Goal: Use online tool/utility: Utilize a website feature to perform a specific function

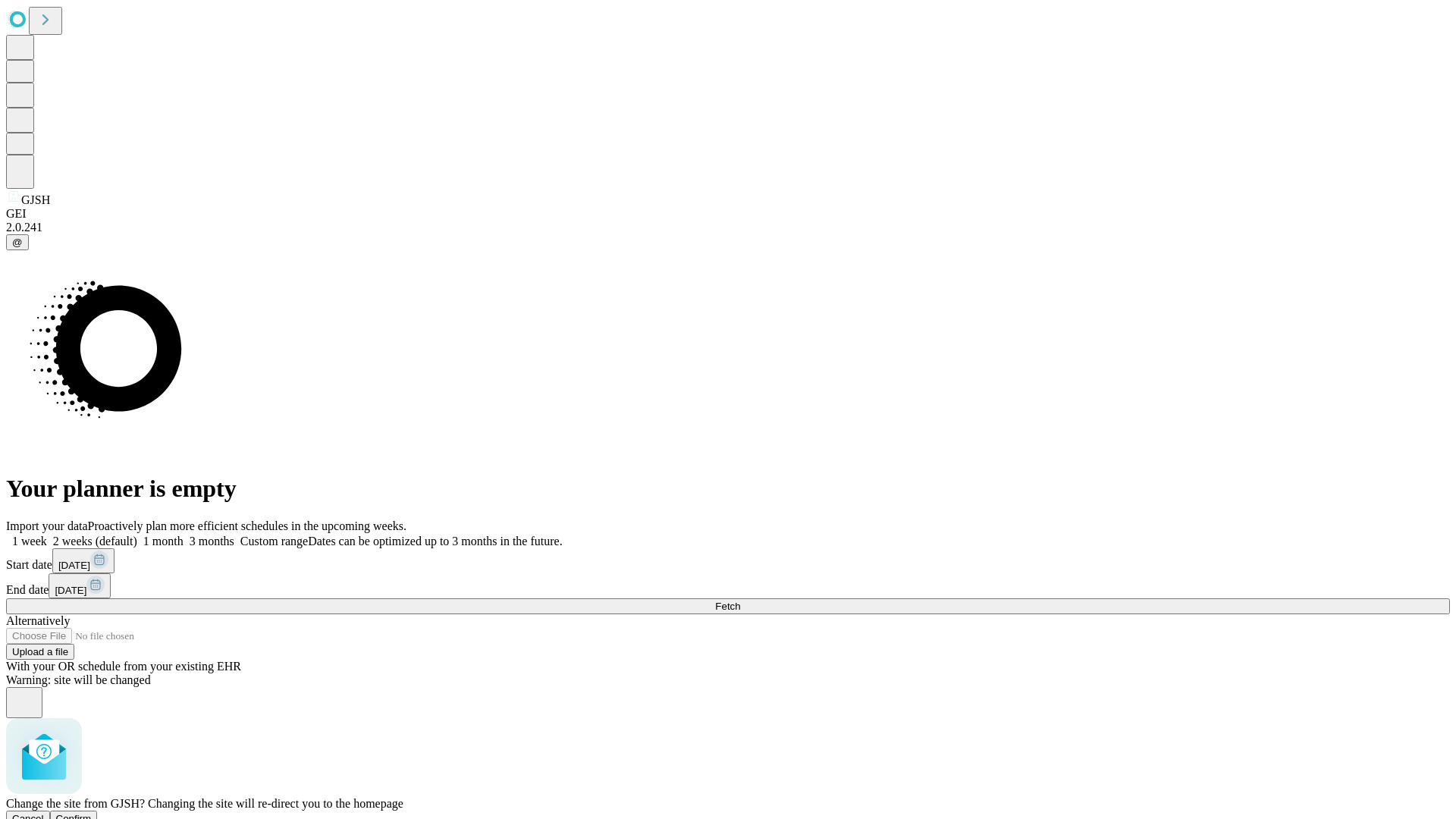
click at [92, 812] on span "Confirm" at bounding box center [74, 817] width 36 height 11
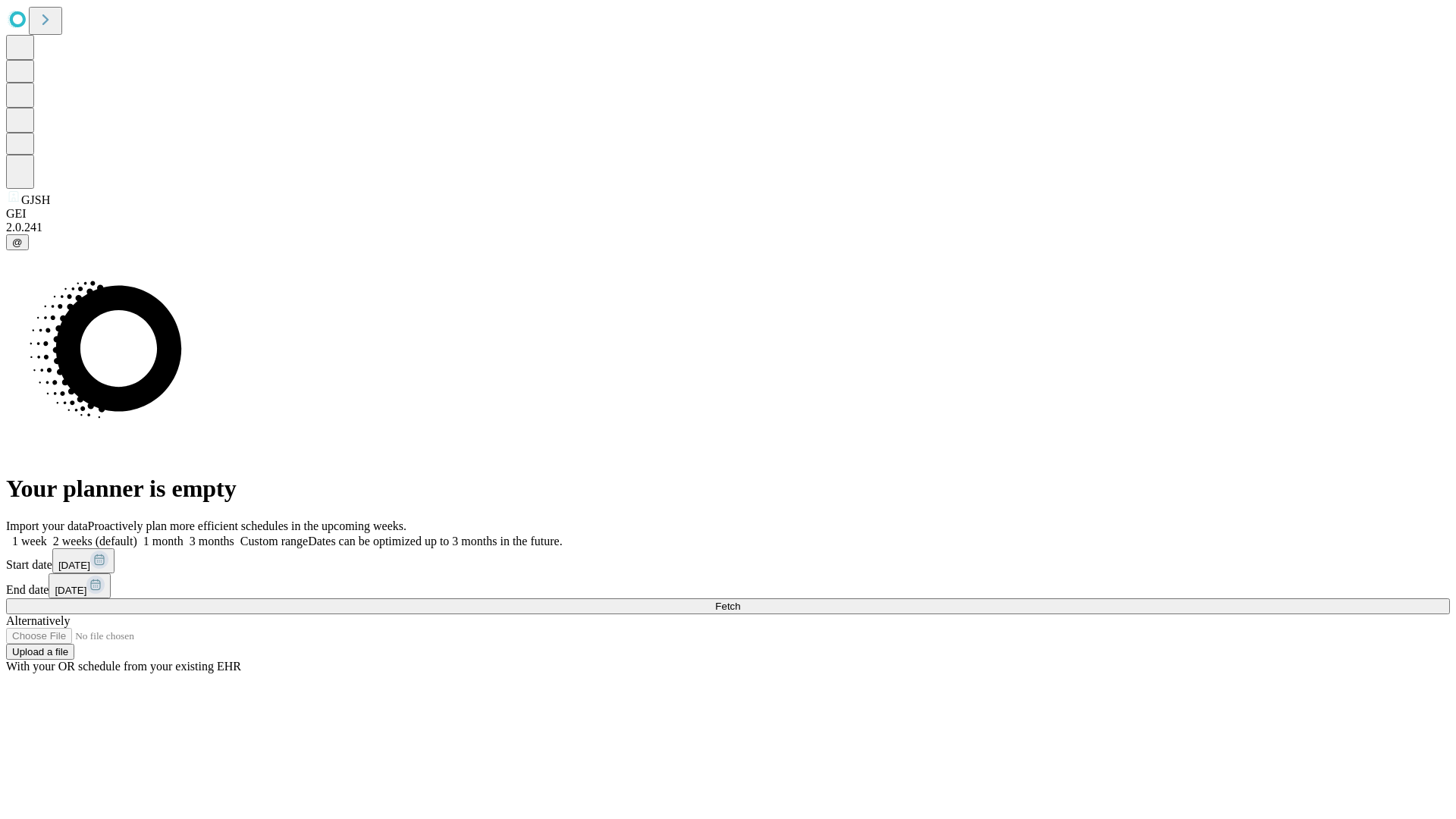
click at [183, 534] on label "1 month" at bounding box center [160, 540] width 46 height 13
click at [739, 600] on span "Fetch" at bounding box center [727, 605] width 25 height 11
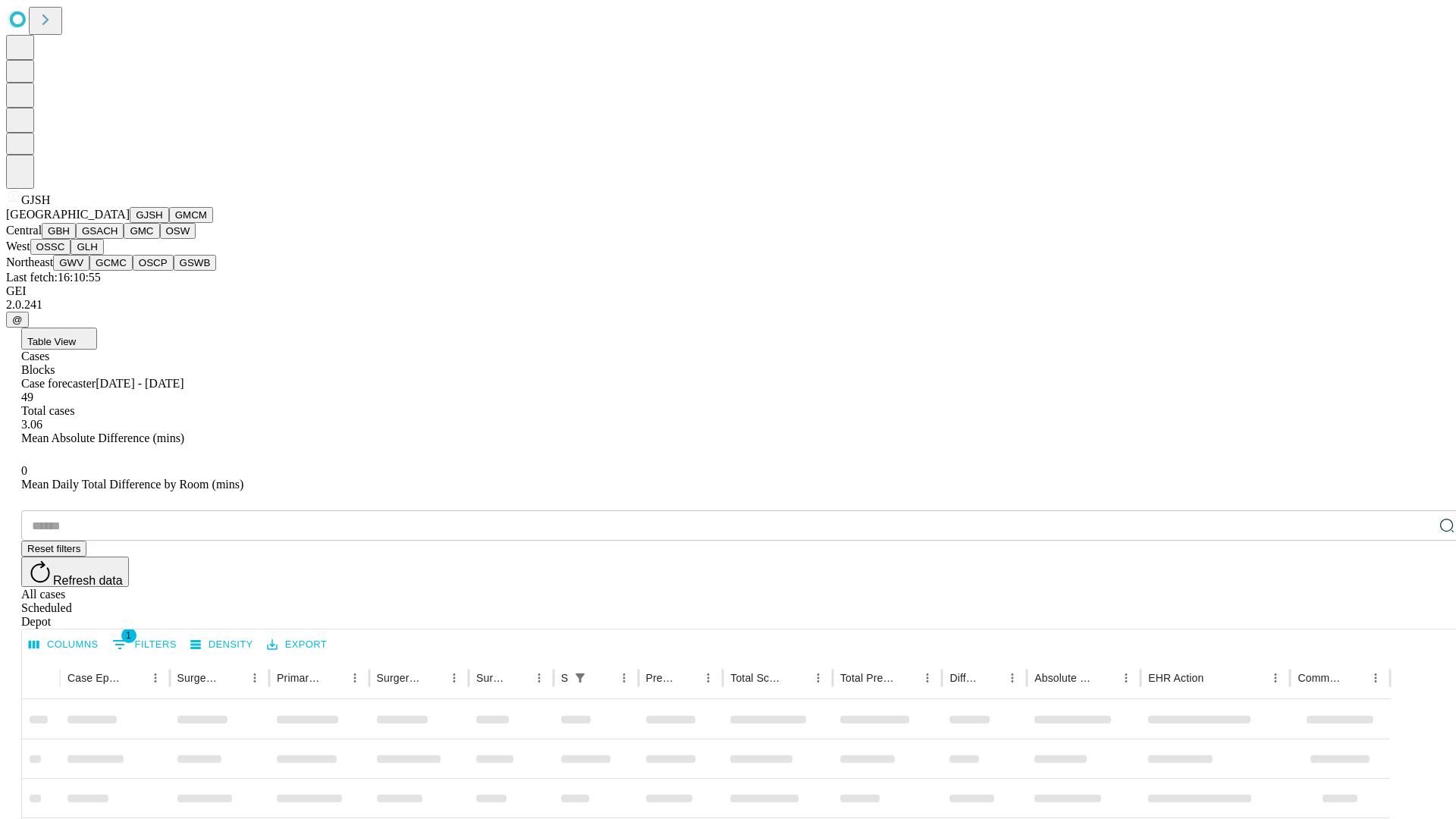
click at [169, 223] on button "GMCM" at bounding box center [191, 215] width 44 height 16
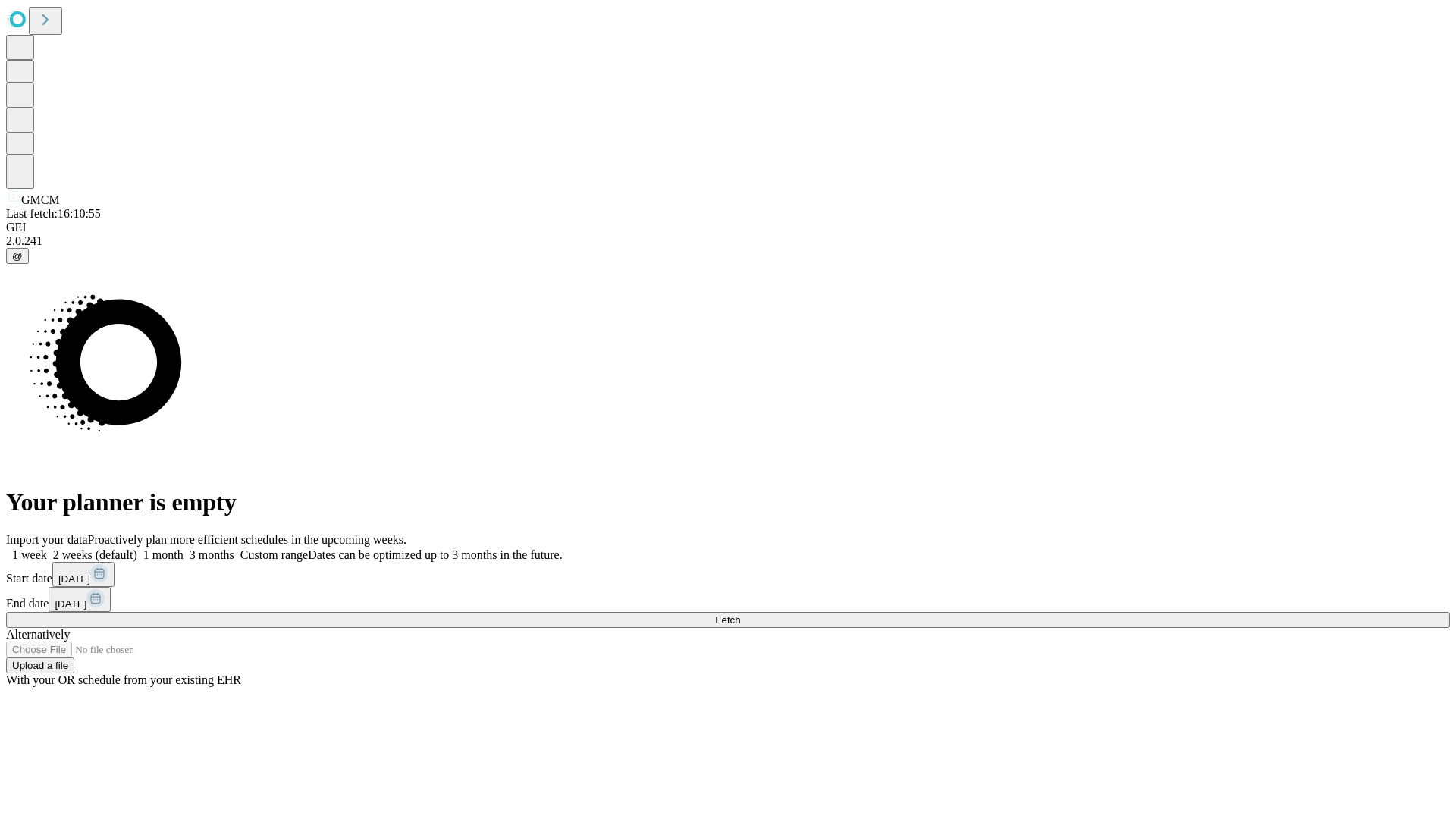
click at [183, 548] on label "1 month" at bounding box center [160, 554] width 46 height 13
click at [739, 614] on span "Fetch" at bounding box center [727, 619] width 25 height 11
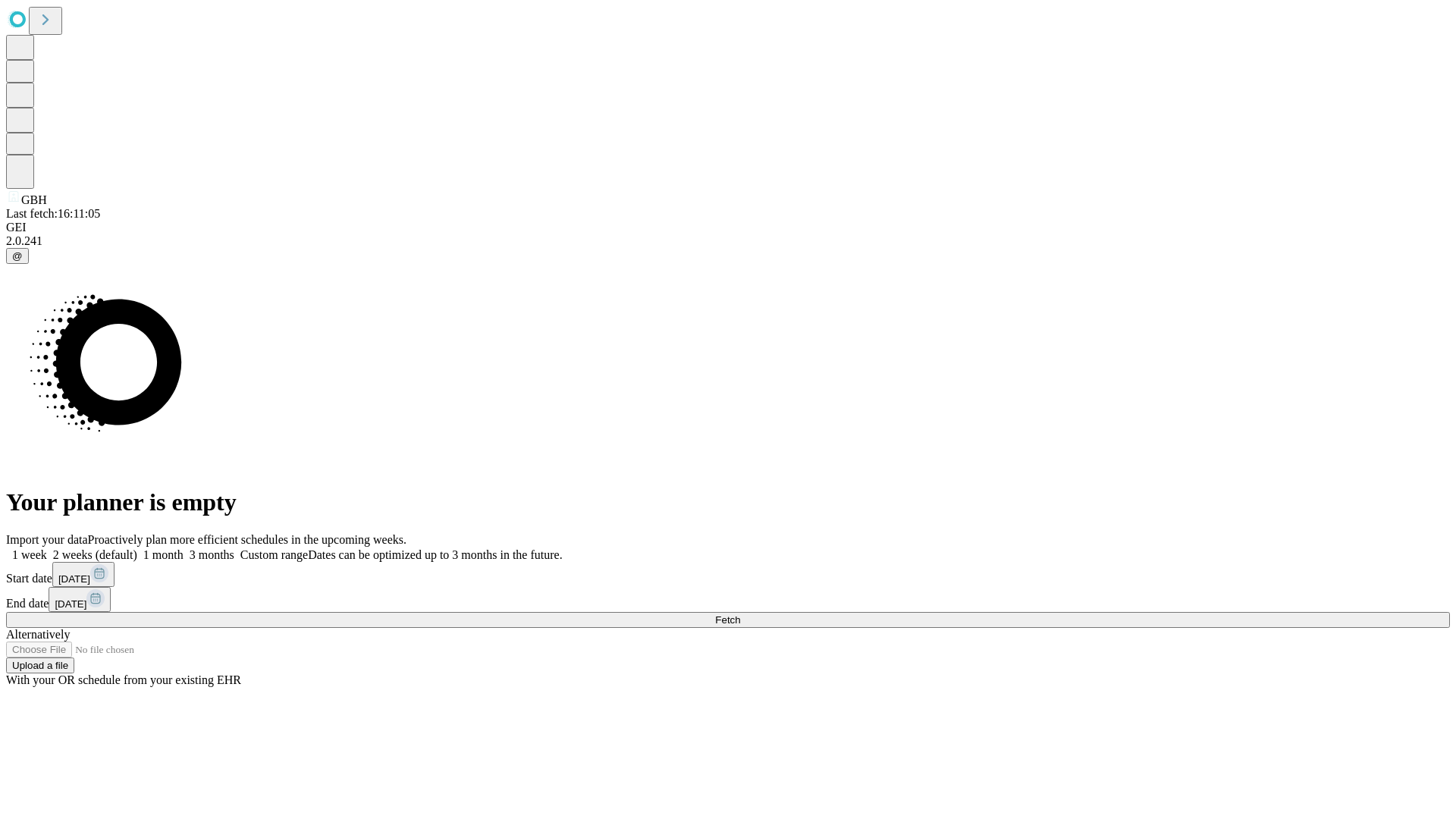
click at [739, 614] on span "Fetch" at bounding box center [727, 619] width 25 height 11
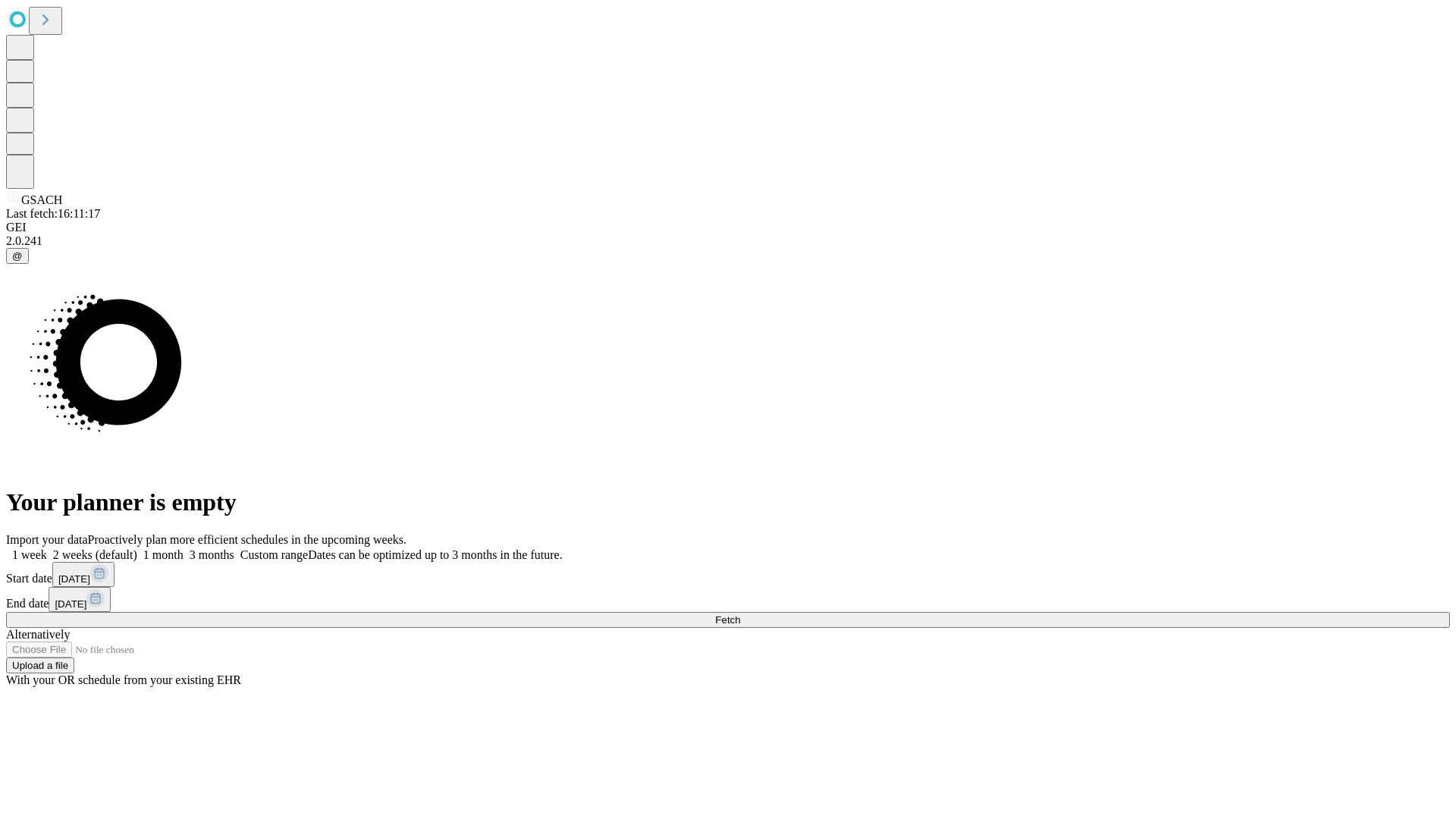
click at [183, 548] on label "1 month" at bounding box center [160, 554] width 46 height 13
click at [739, 614] on span "Fetch" at bounding box center [727, 619] width 25 height 11
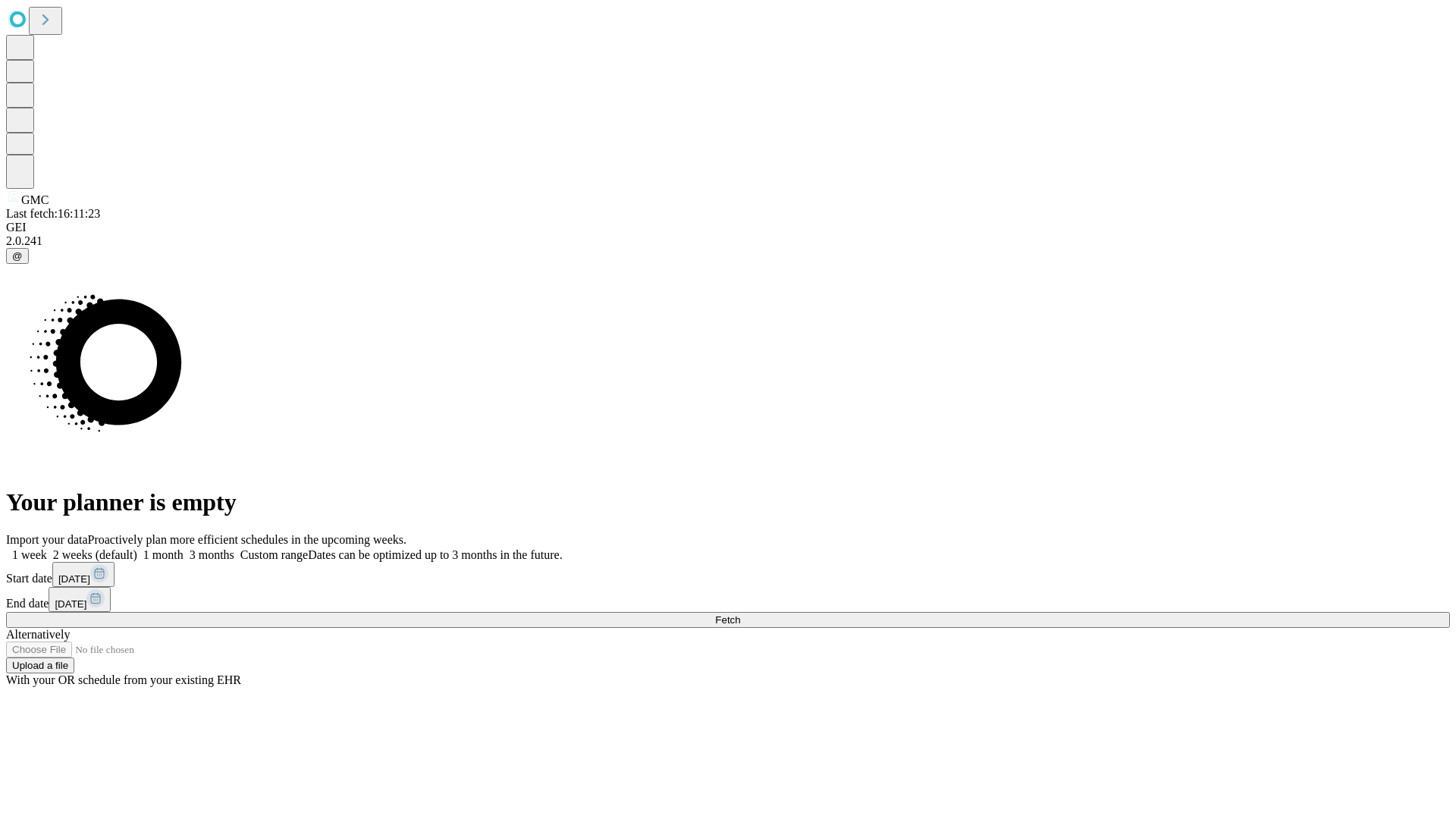
click at [183, 548] on label "1 month" at bounding box center [160, 554] width 46 height 13
click at [739, 614] on span "Fetch" at bounding box center [727, 619] width 25 height 11
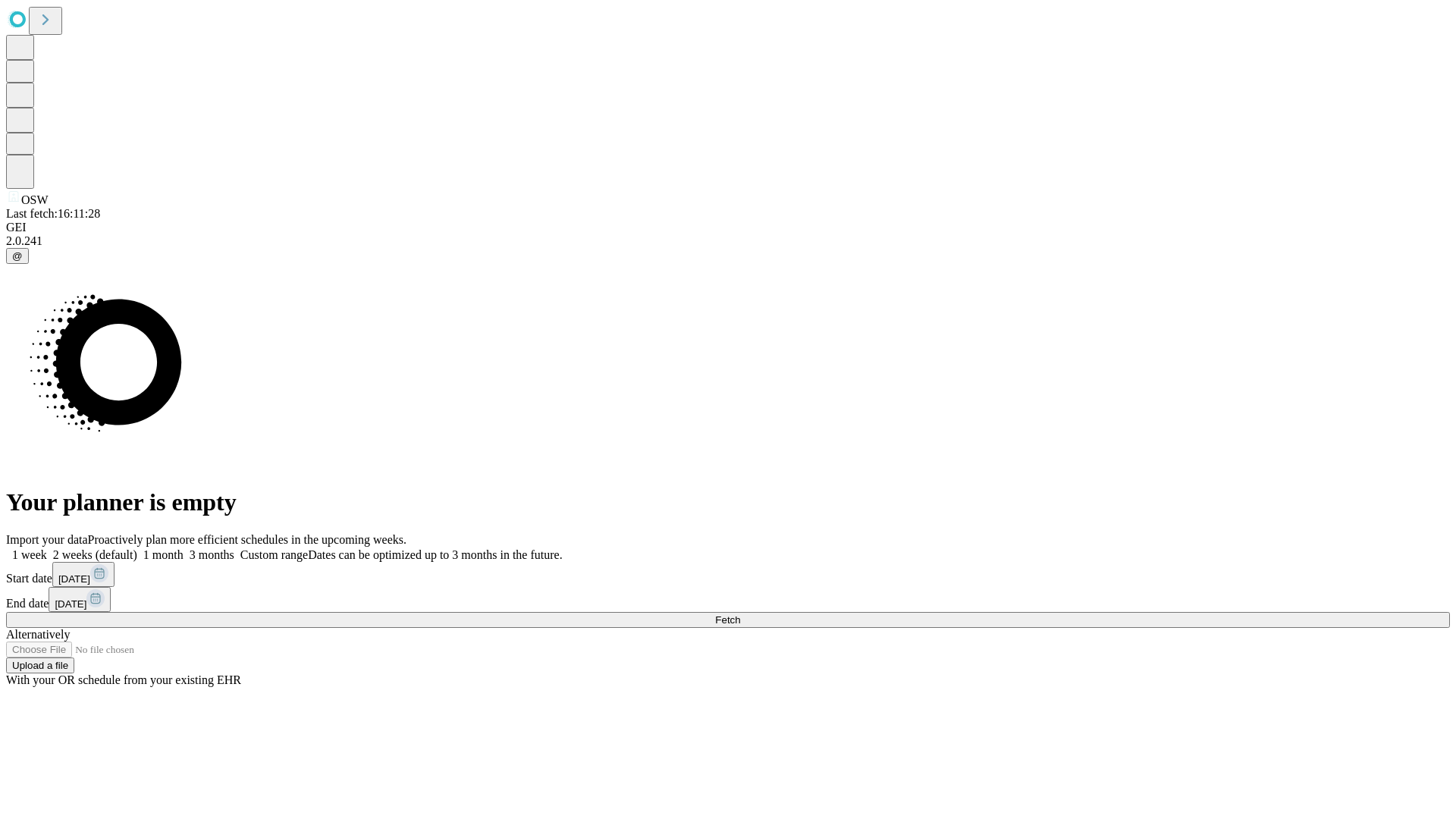
click at [183, 548] on label "1 month" at bounding box center [160, 554] width 46 height 13
click at [739, 614] on span "Fetch" at bounding box center [727, 619] width 25 height 11
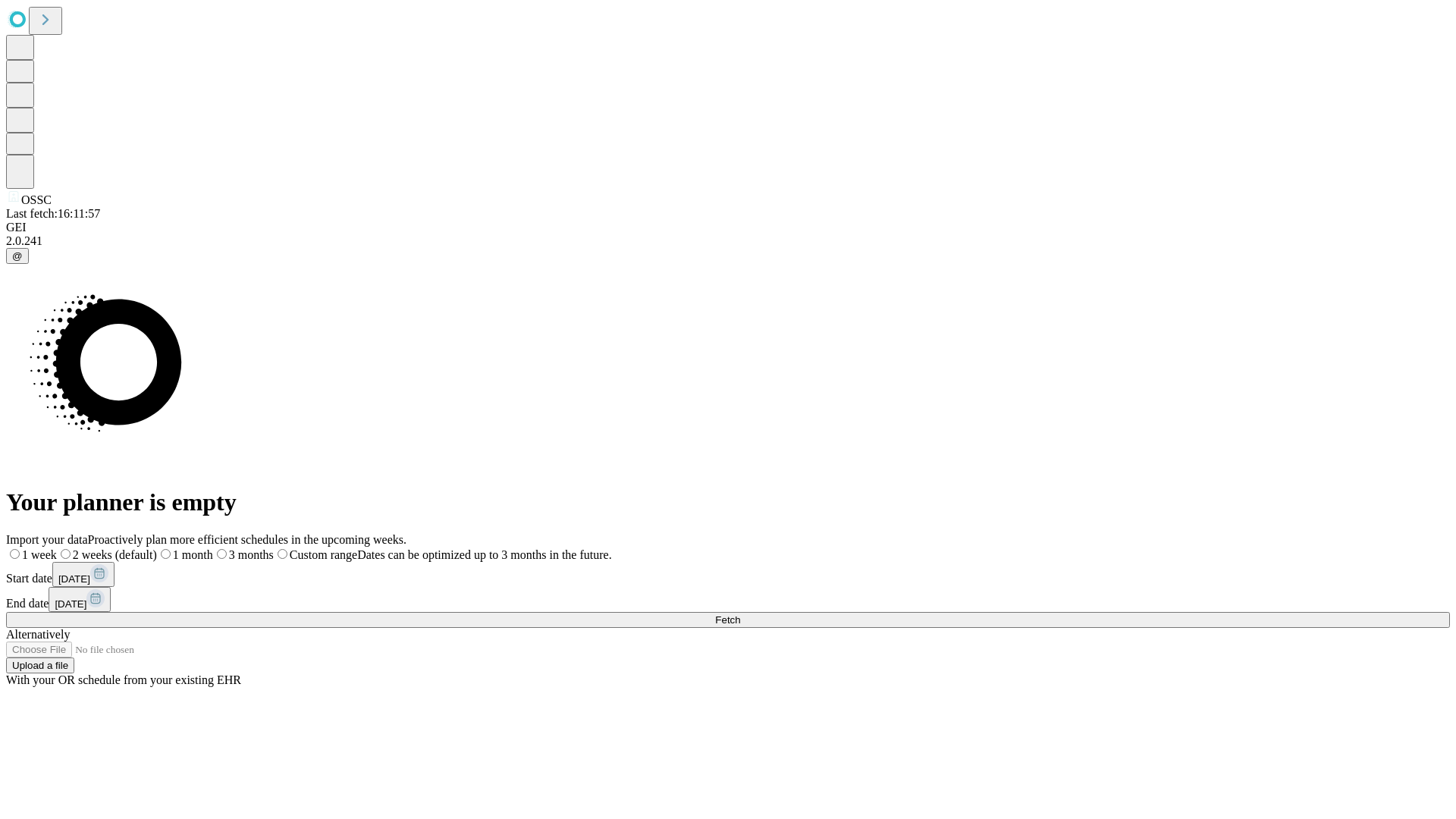
click at [739, 614] on span "Fetch" at bounding box center [727, 619] width 25 height 11
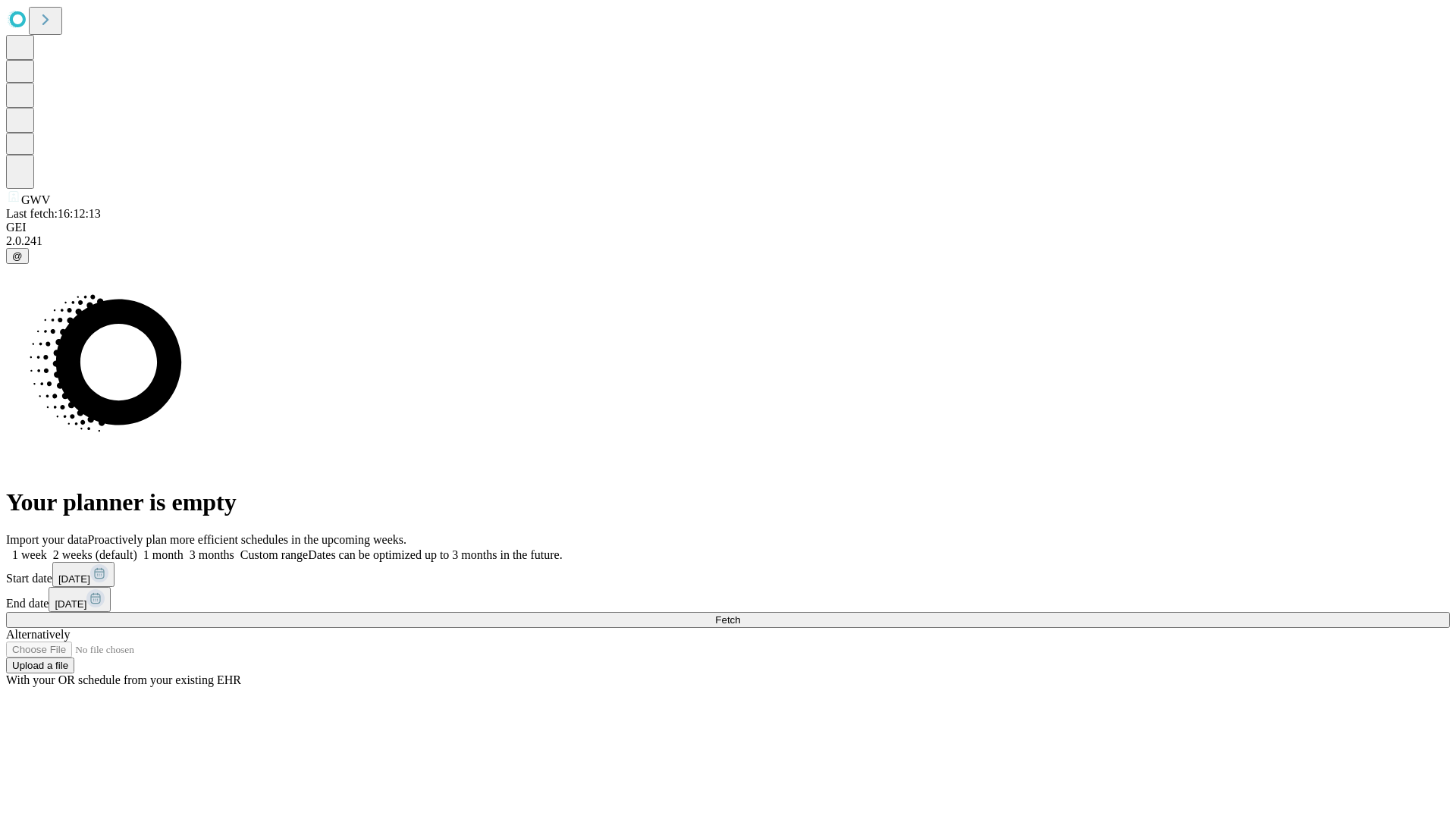
click at [183, 548] on label "1 month" at bounding box center [160, 554] width 46 height 13
click at [739, 614] on span "Fetch" at bounding box center [727, 619] width 25 height 11
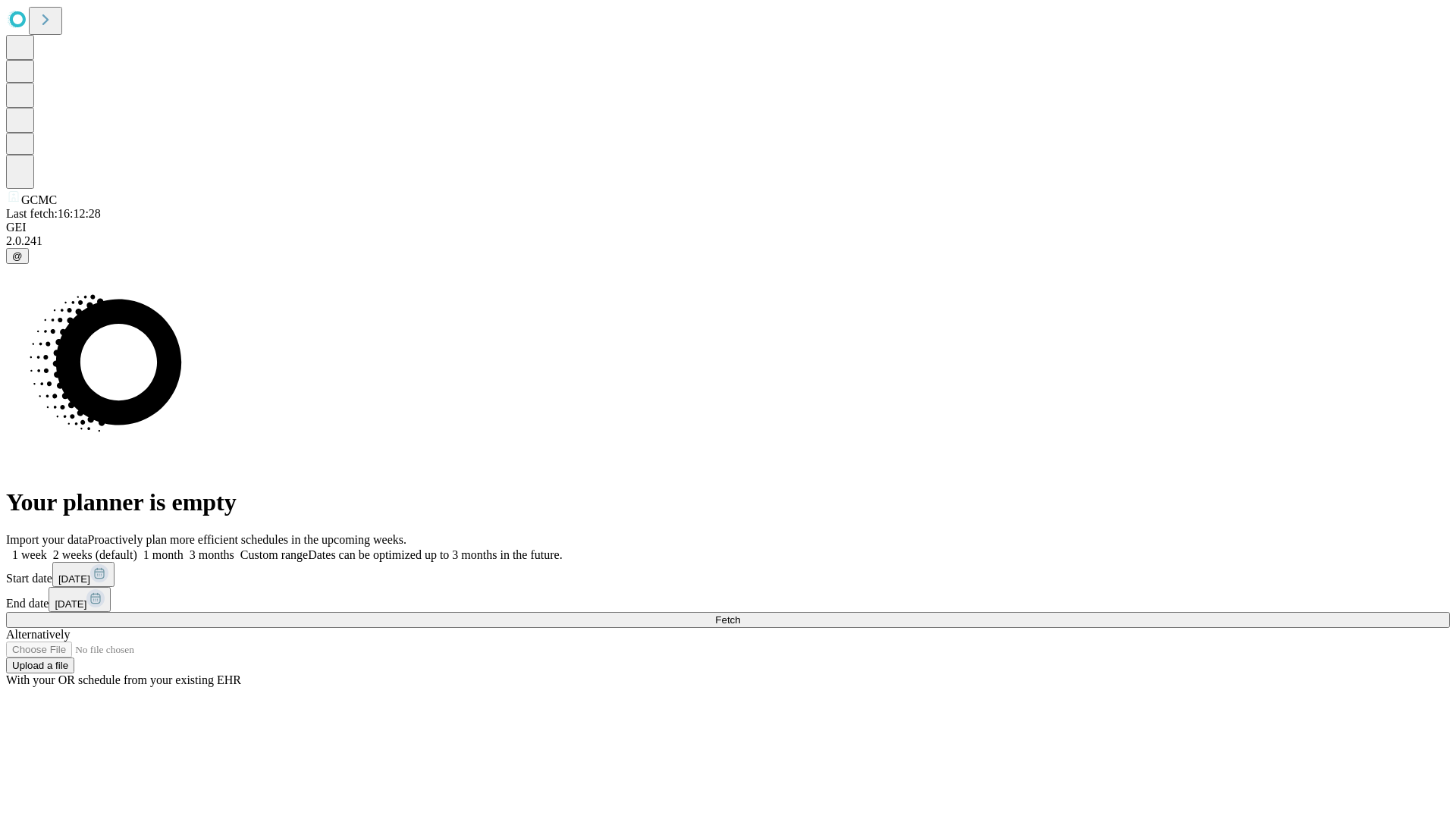
click at [183, 548] on label "1 month" at bounding box center [160, 554] width 46 height 13
click at [739, 614] on span "Fetch" at bounding box center [727, 619] width 25 height 11
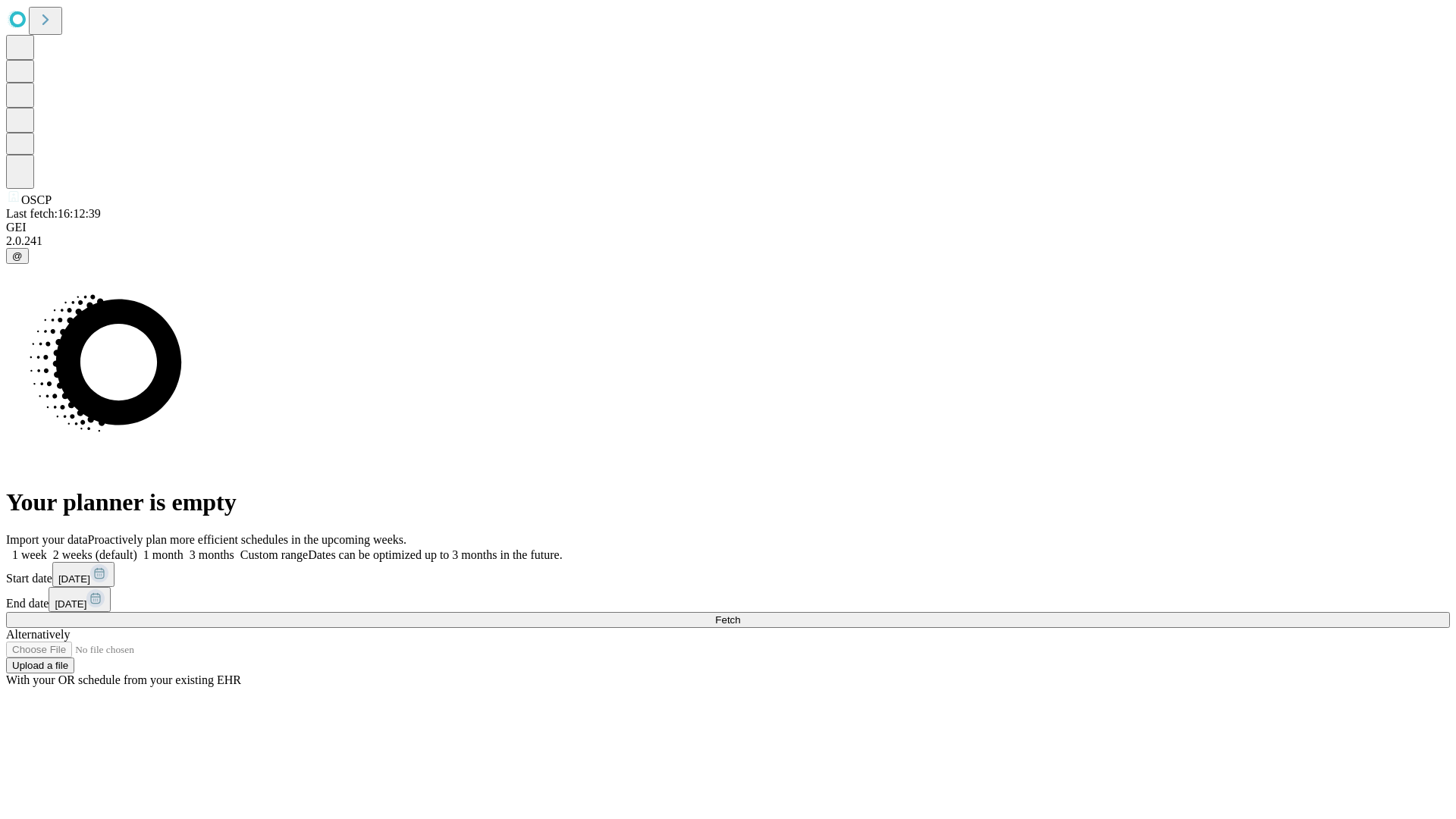
click at [183, 548] on label "1 month" at bounding box center [160, 554] width 46 height 13
click at [739, 614] on span "Fetch" at bounding box center [727, 619] width 25 height 11
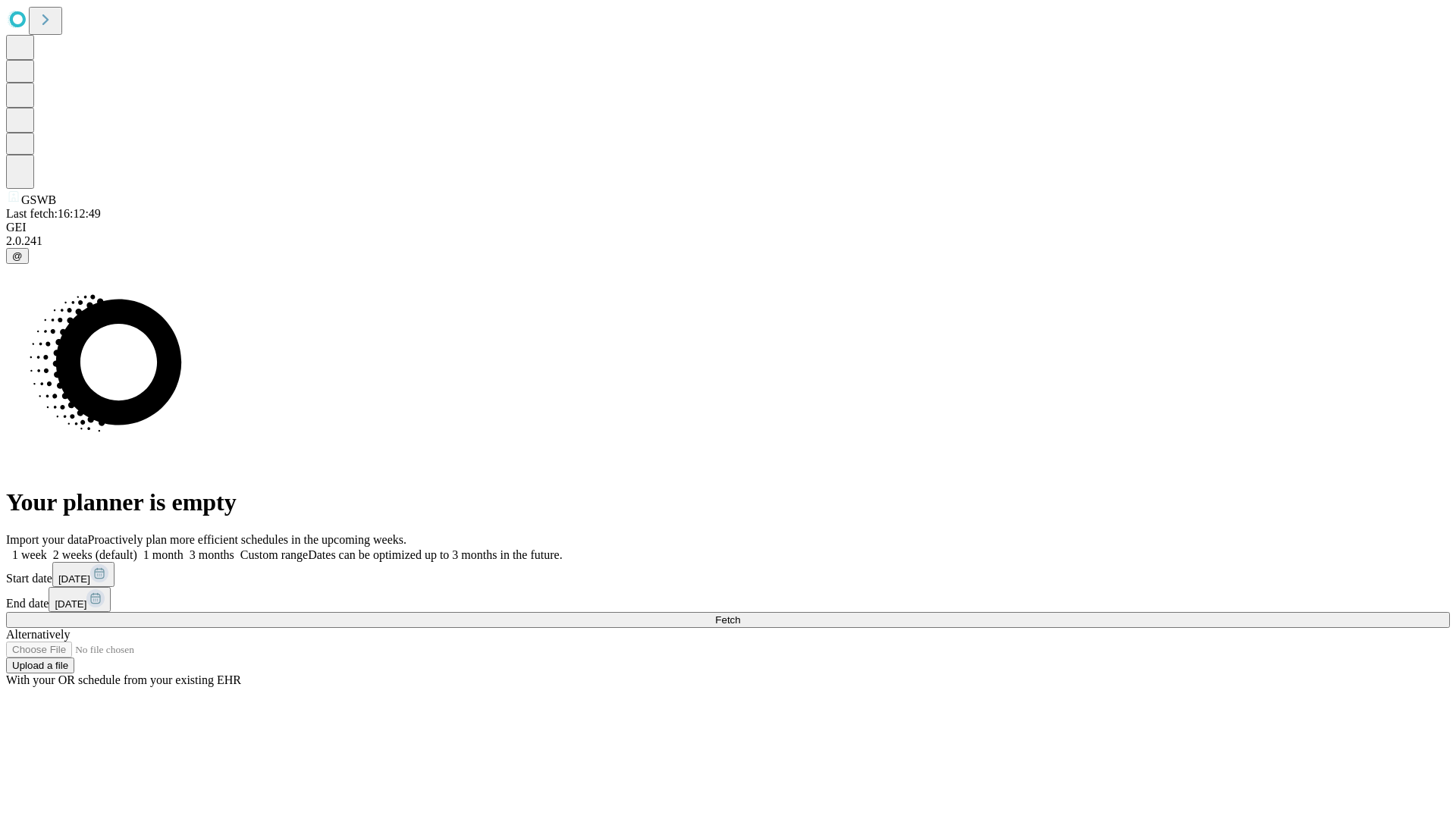
click at [183, 548] on label "1 month" at bounding box center [160, 554] width 46 height 13
click at [739, 614] on span "Fetch" at bounding box center [727, 619] width 25 height 11
